Goal: Task Accomplishment & Management: Manage account settings

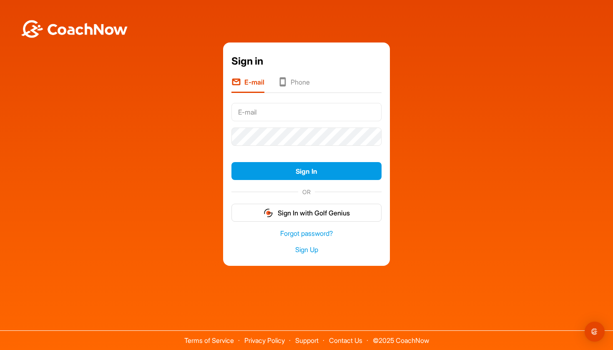
click at [316, 161] on div "Sign In" at bounding box center [306, 171] width 150 height 25
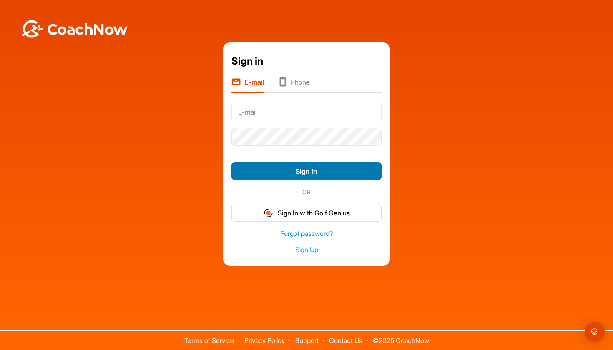
click at [315, 168] on button "Sign In" at bounding box center [306, 171] width 150 height 18
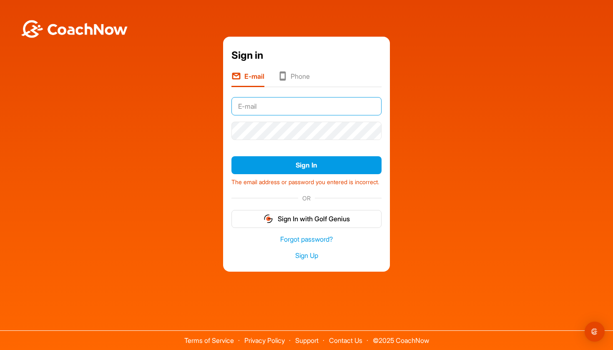
click at [275, 100] on input "text" at bounding box center [306, 106] width 150 height 18
click at [273, 103] on input "text" at bounding box center [306, 106] width 150 height 18
type input "jackpope.progolf@gmail.com"
click at [306, 160] on button "Sign In" at bounding box center [306, 165] width 150 height 18
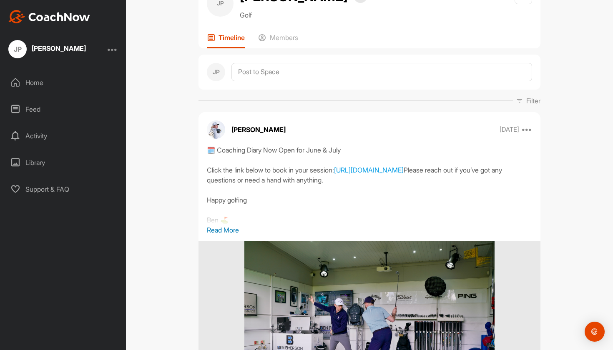
scroll to position [57, 0]
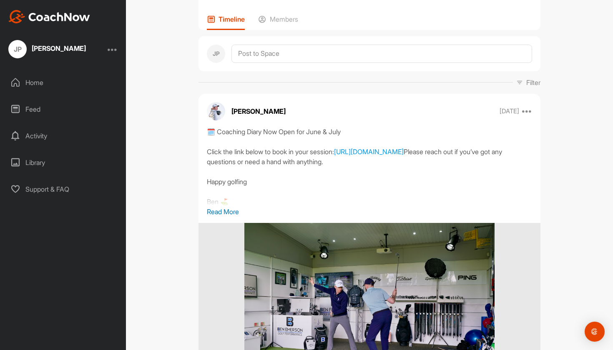
click at [46, 87] on div "Home" at bounding box center [64, 82] width 118 height 21
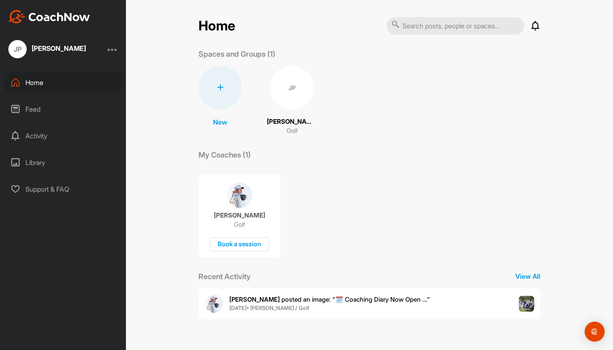
click at [109, 50] on div at bounding box center [113, 49] width 10 height 10
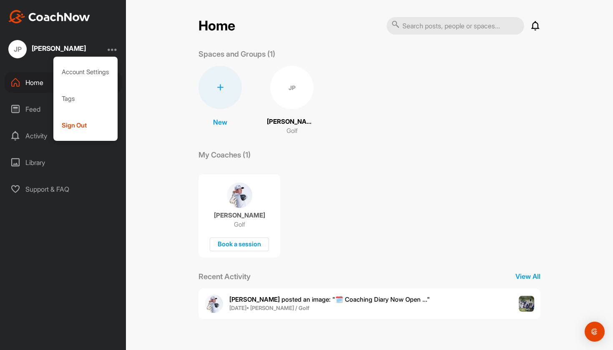
click at [158, 134] on div "Home Notifications Invitations Everything Else Ben E. posted an image : " 🗓️ Co…" at bounding box center [369, 175] width 487 height 350
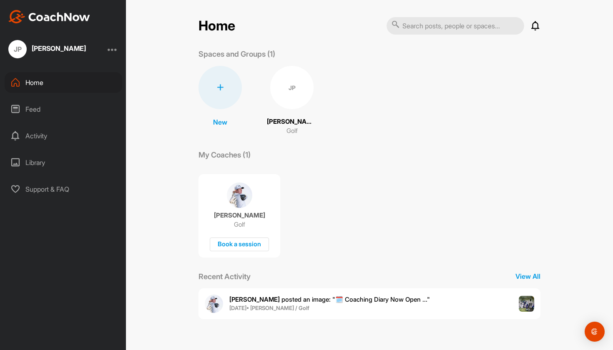
click at [40, 98] on div "Home Feed Activity Library Support & FAQ" at bounding box center [63, 136] width 126 height 128
click at [38, 108] on div "Feed" at bounding box center [64, 109] width 118 height 21
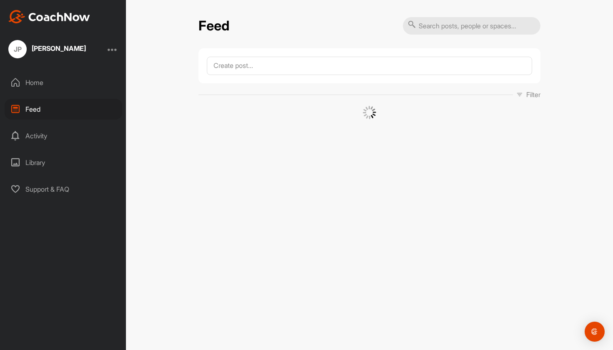
click at [42, 133] on div "Activity" at bounding box center [64, 135] width 118 height 21
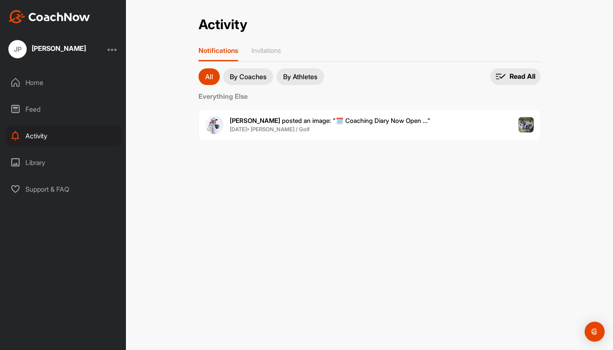
click at [43, 164] on div "Library" at bounding box center [64, 162] width 118 height 21
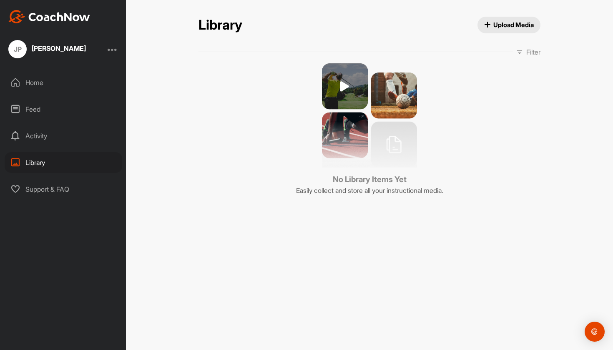
click at [51, 190] on div "Support & FAQ" at bounding box center [64, 189] width 118 height 21
click at [41, 15] on img at bounding box center [49, 16] width 82 height 13
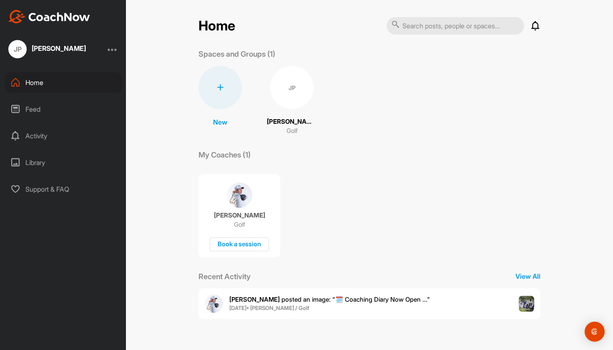
click at [118, 48] on div "JP Jack Pope" at bounding box center [63, 49] width 126 height 18
click at [114, 50] on div at bounding box center [113, 49] width 10 height 10
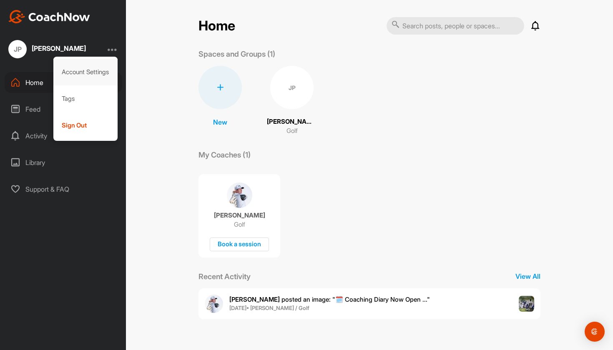
click at [95, 71] on div "Account Settings" at bounding box center [85, 72] width 65 height 27
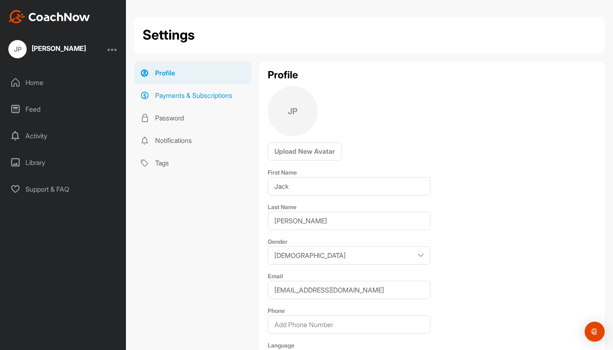
click at [178, 106] on link "Payments & Subscriptions" at bounding box center [192, 95] width 117 height 23
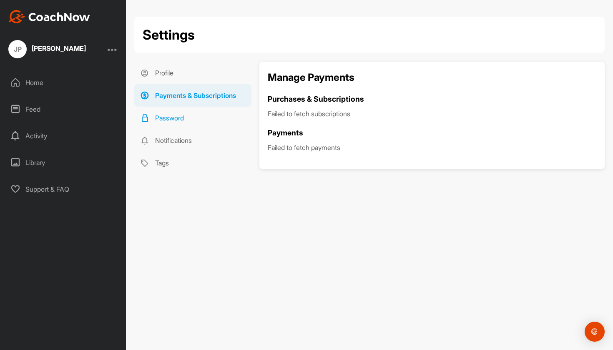
click at [184, 123] on link "Password" at bounding box center [192, 118] width 117 height 23
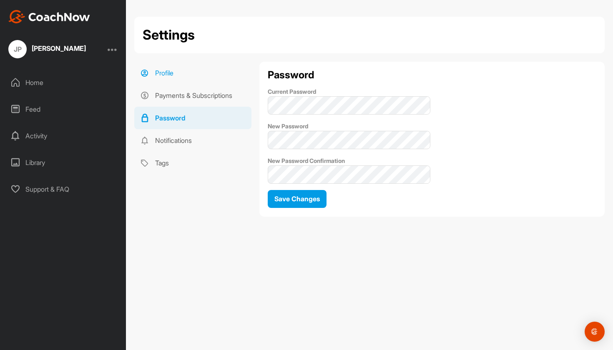
click at [179, 78] on link "Profile" at bounding box center [192, 73] width 117 height 23
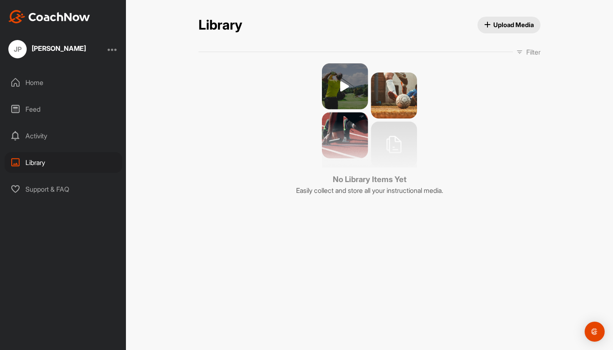
click at [121, 52] on div "JP [PERSON_NAME]" at bounding box center [63, 49] width 126 height 18
click at [114, 52] on div at bounding box center [113, 49] width 10 height 10
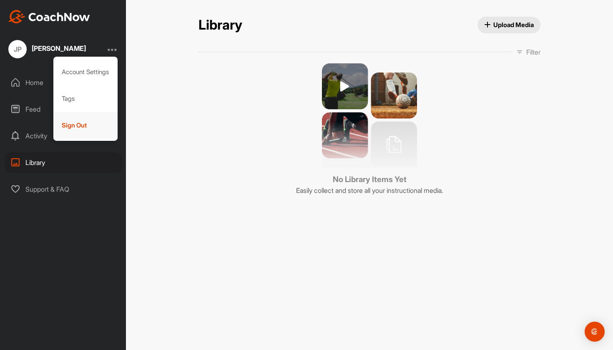
click at [97, 120] on div "Sign Out" at bounding box center [85, 125] width 65 height 27
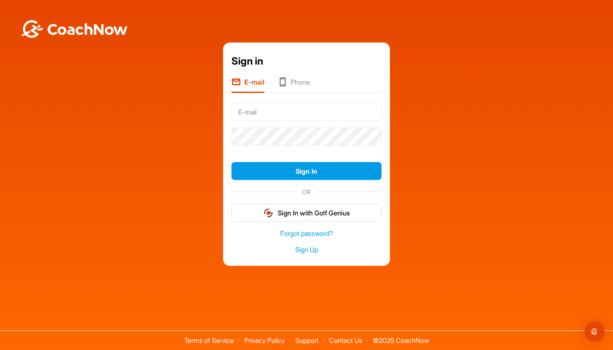
click at [298, 88] on li "Phone" at bounding box center [294, 85] width 32 height 16
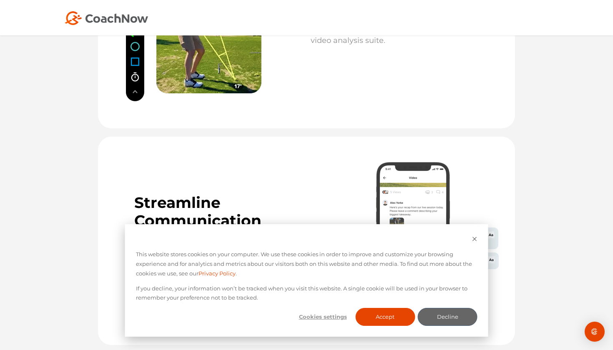
scroll to position [729, 0]
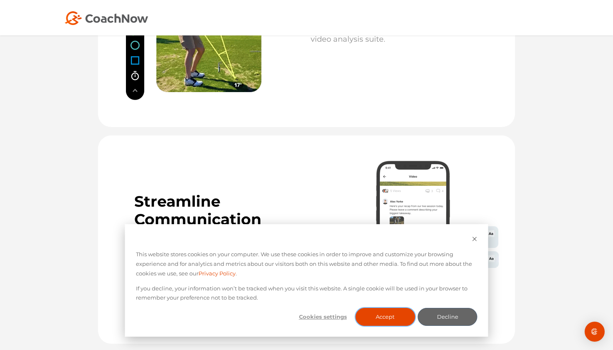
click at [392, 324] on button "Accept" at bounding box center [385, 317] width 60 height 18
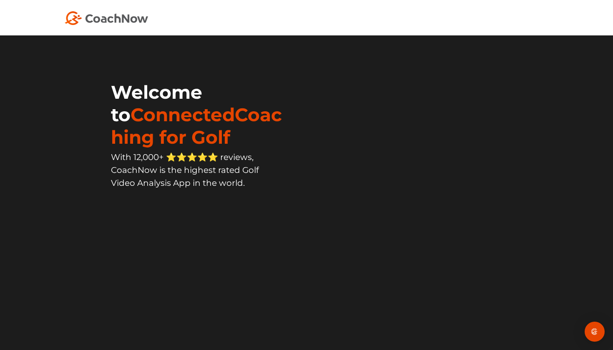
scroll to position [0, 0]
